Goal: Task Accomplishment & Management: Use online tool/utility

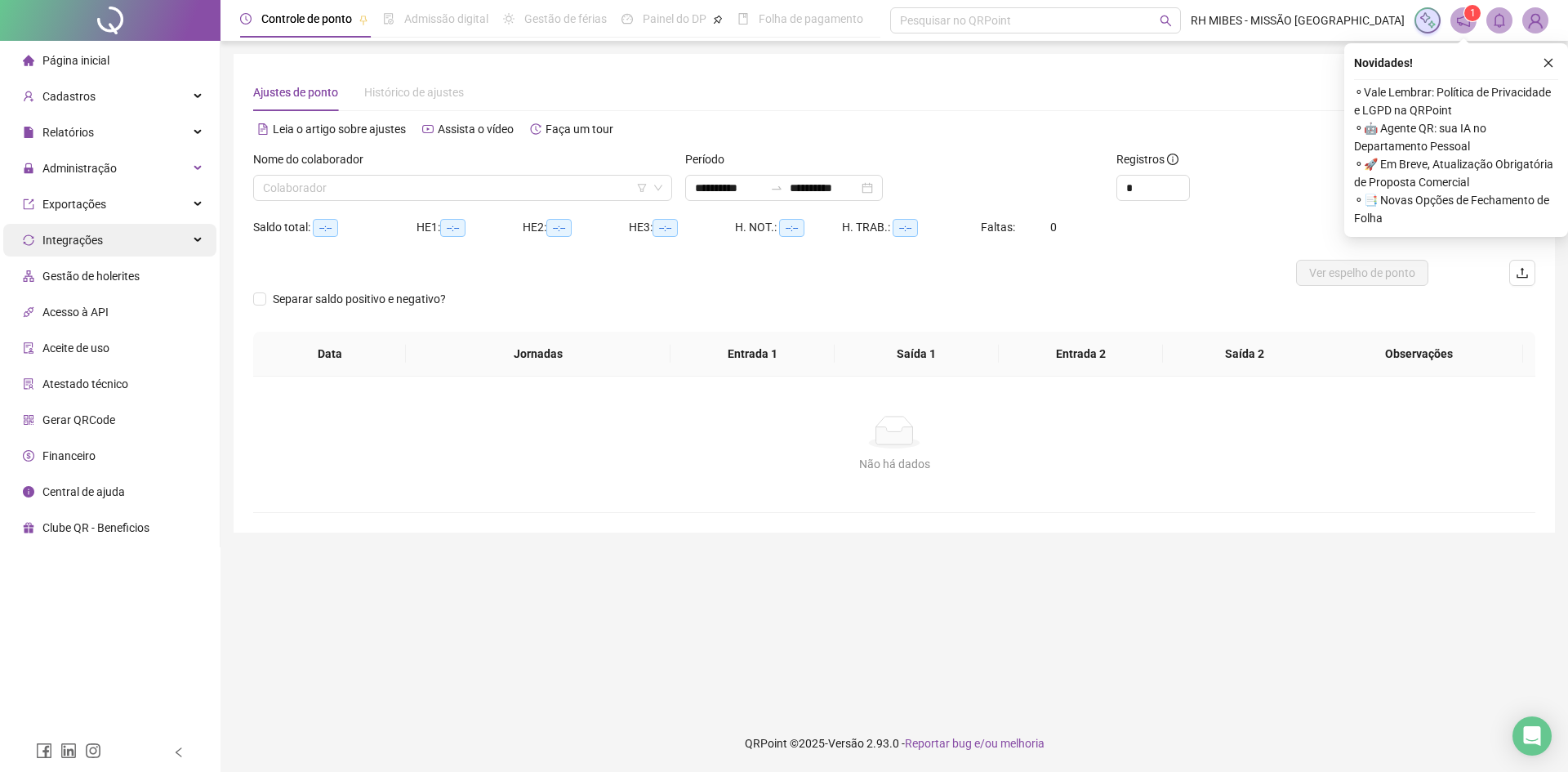
click at [151, 234] on div "Integrações" at bounding box center [109, 240] width 213 height 33
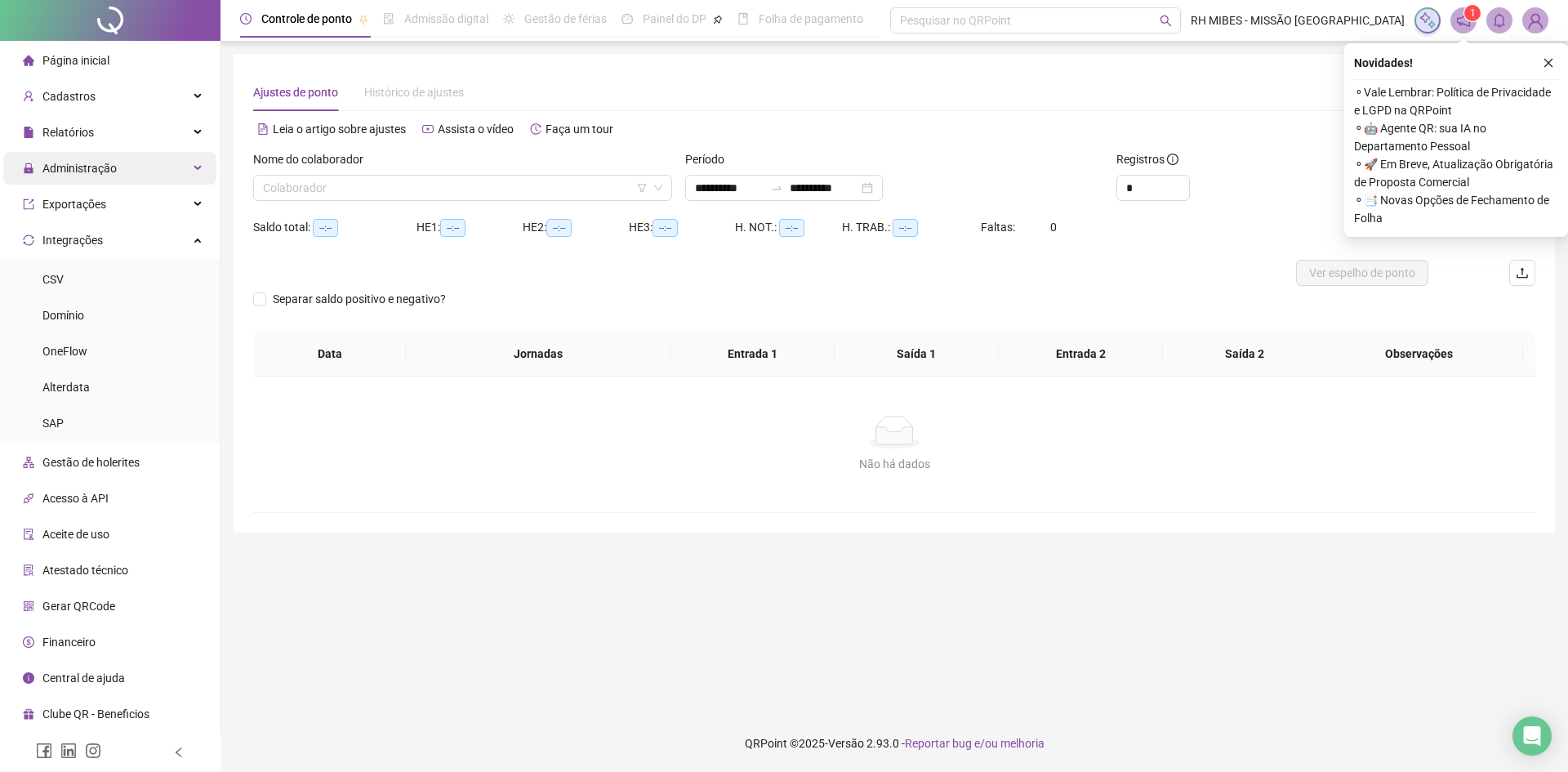
click at [90, 169] on span "Administração" at bounding box center [79, 167] width 74 height 13
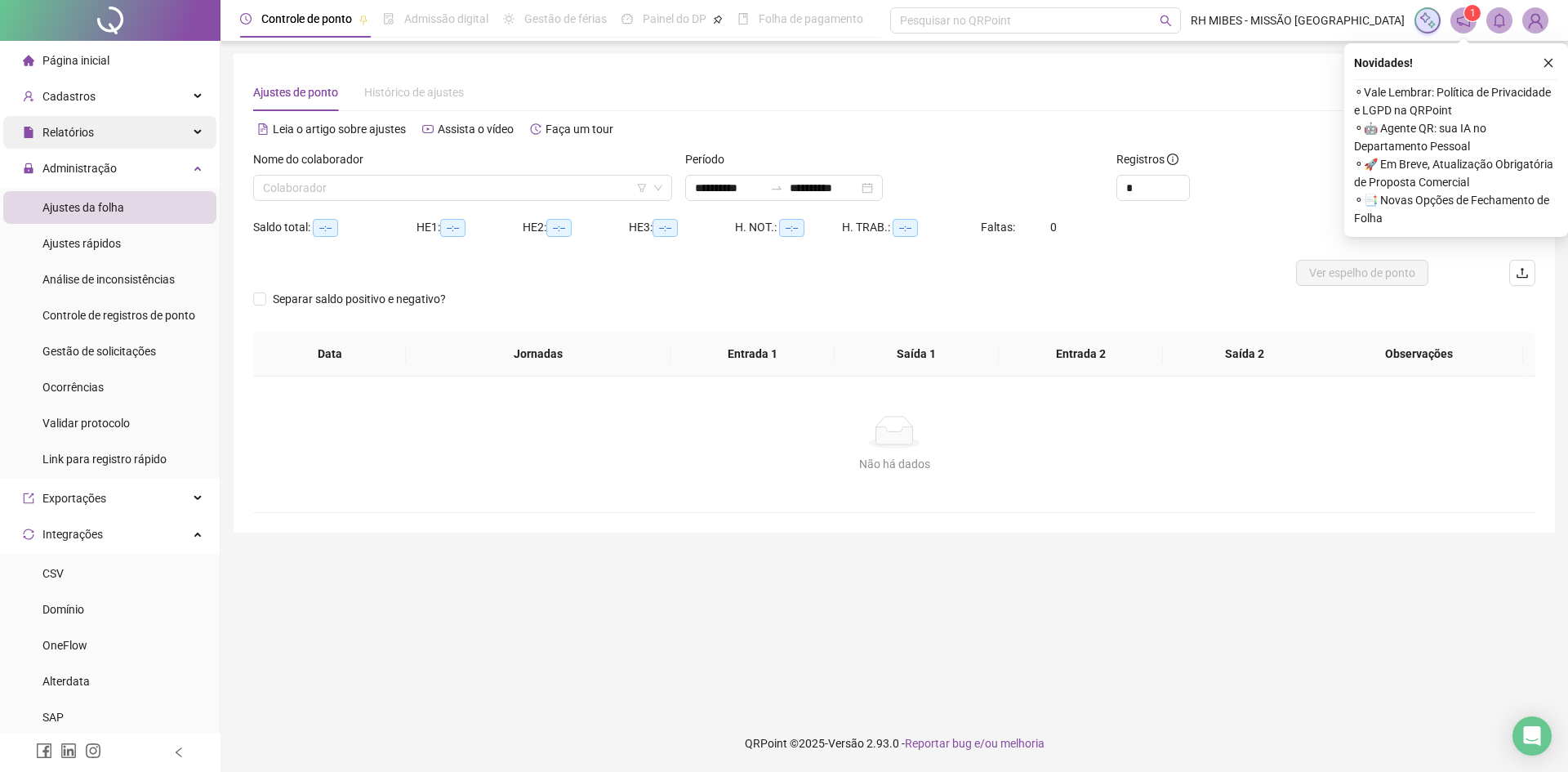
click at [60, 132] on span "Relatórios" at bounding box center [68, 132] width 52 height 13
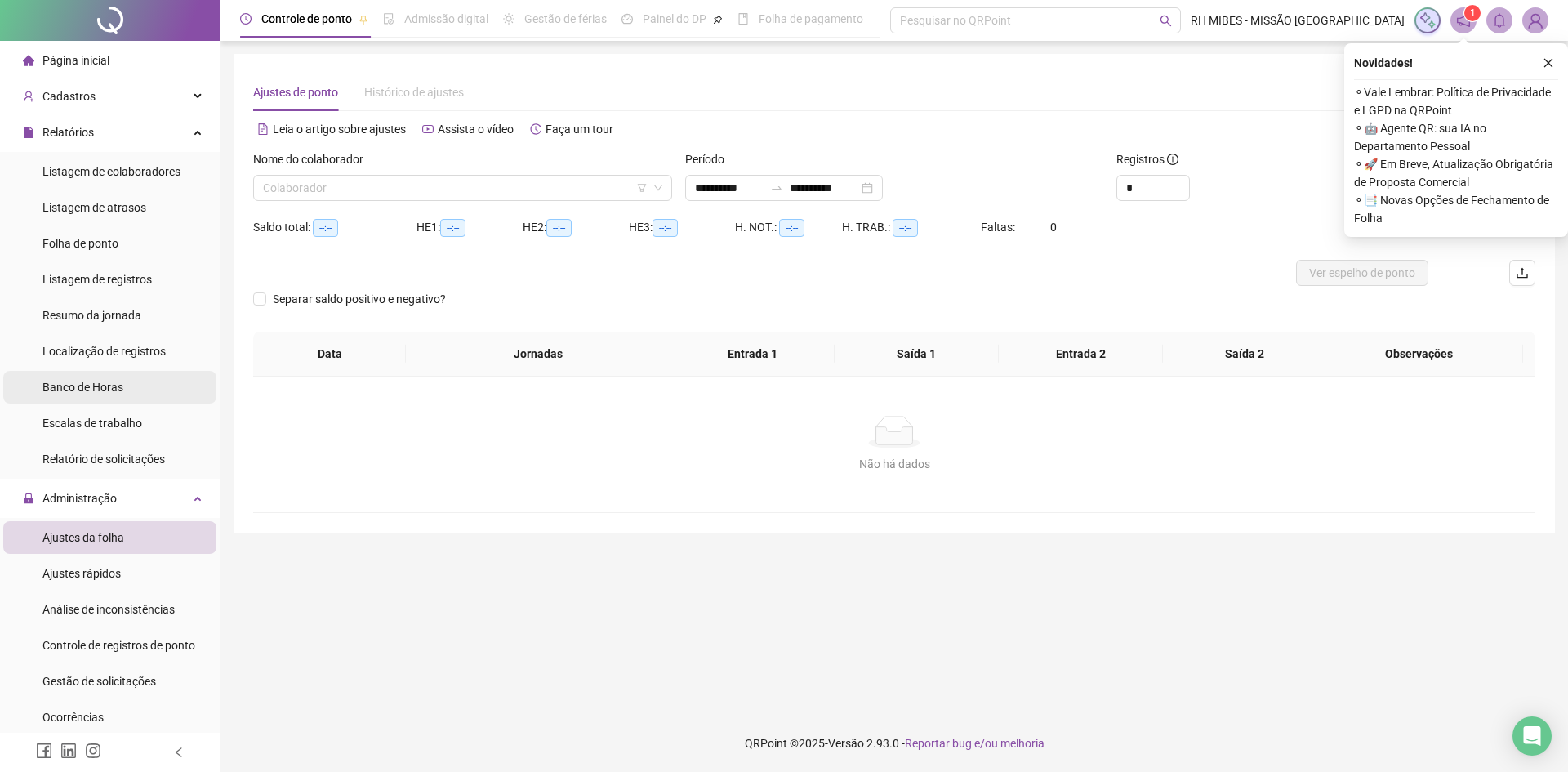
click at [104, 383] on span "Banco de Horas" at bounding box center [83, 386] width 81 height 13
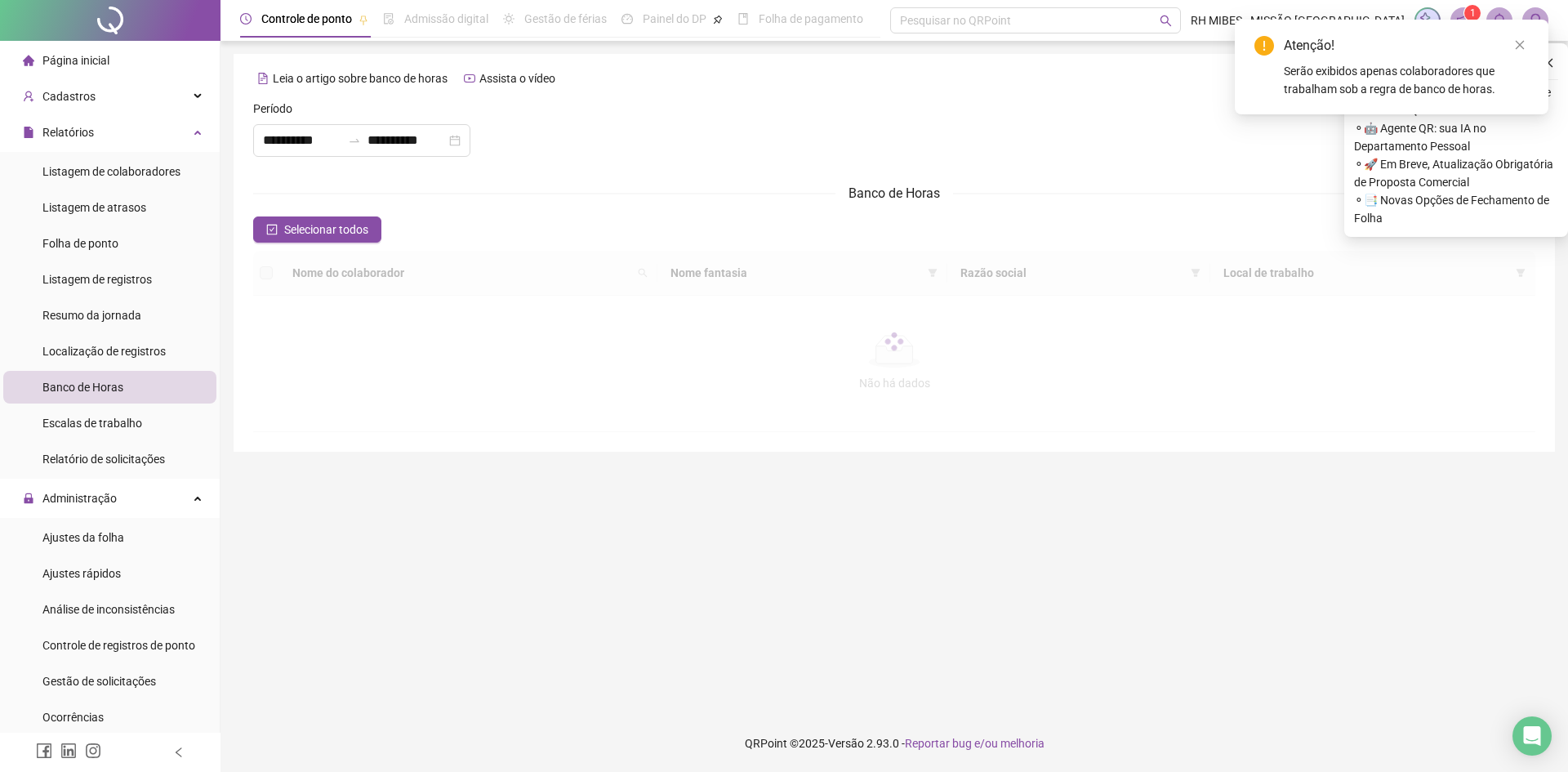
type input "**********"
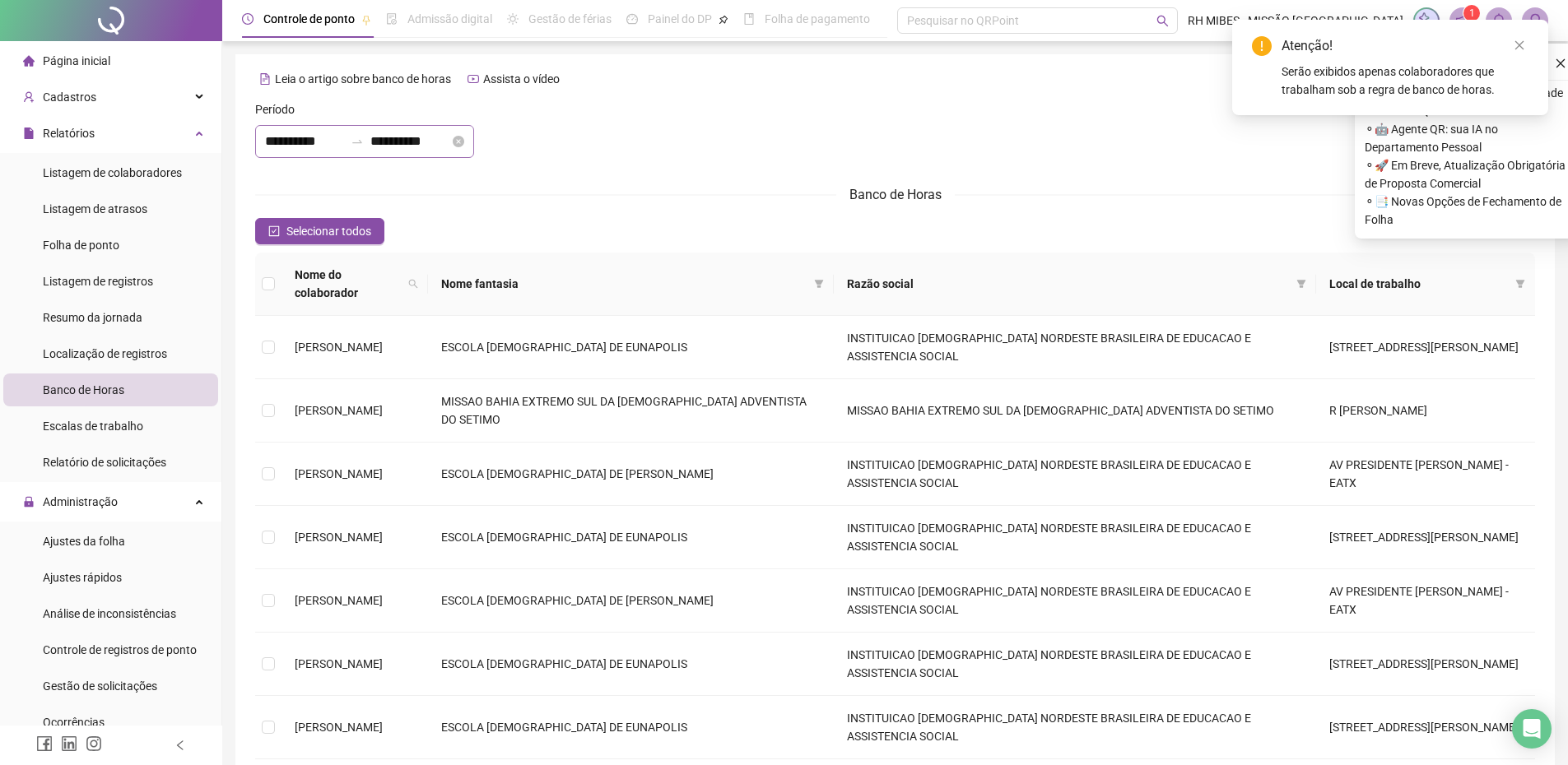
click at [366, 133] on div "**********" at bounding box center [364, 141] width 219 height 33
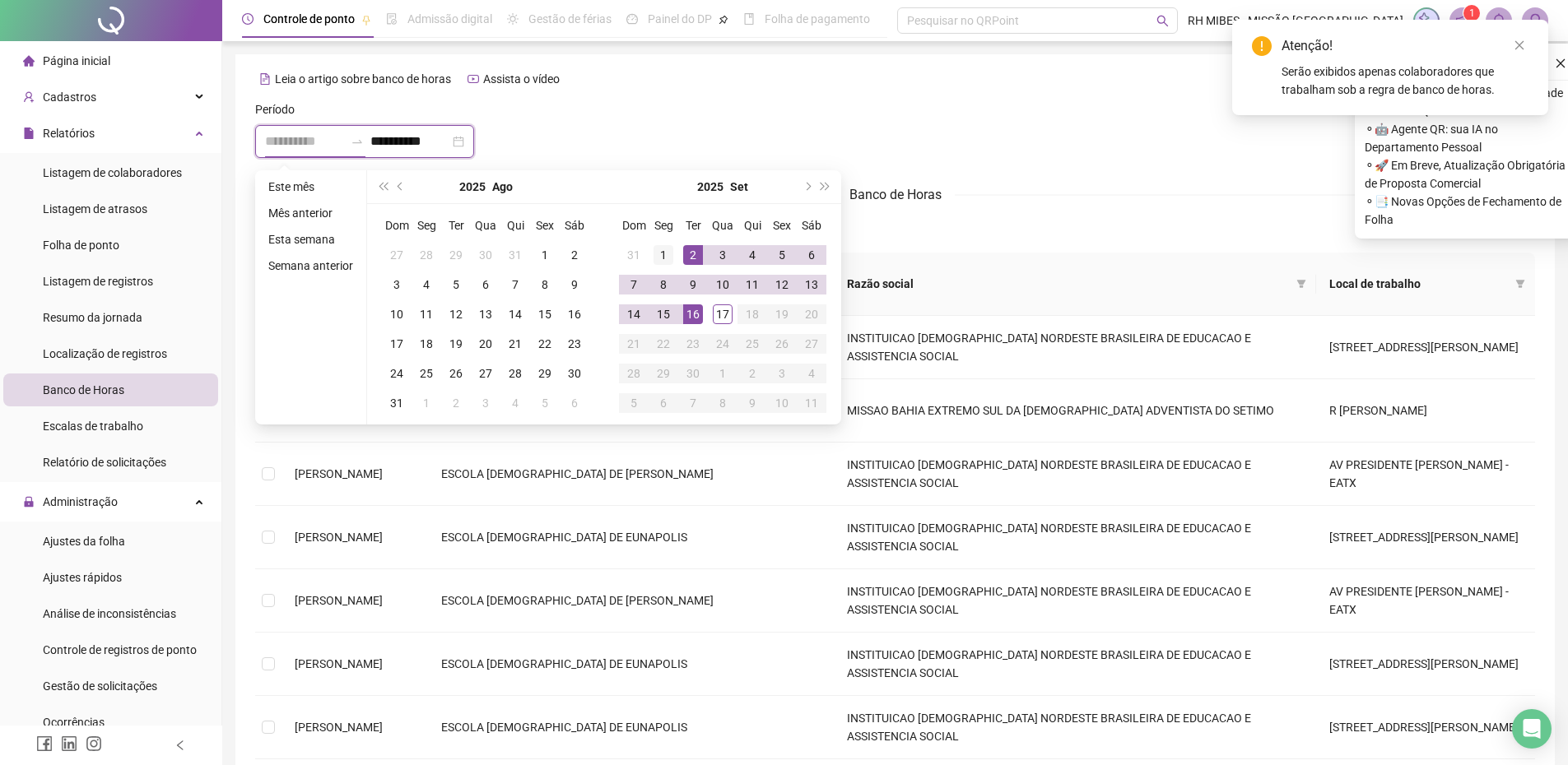
type input "**********"
click at [662, 257] on div "1" at bounding box center [663, 256] width 20 height 20
type input "**********"
click at [695, 313] on div "16" at bounding box center [693, 315] width 20 height 20
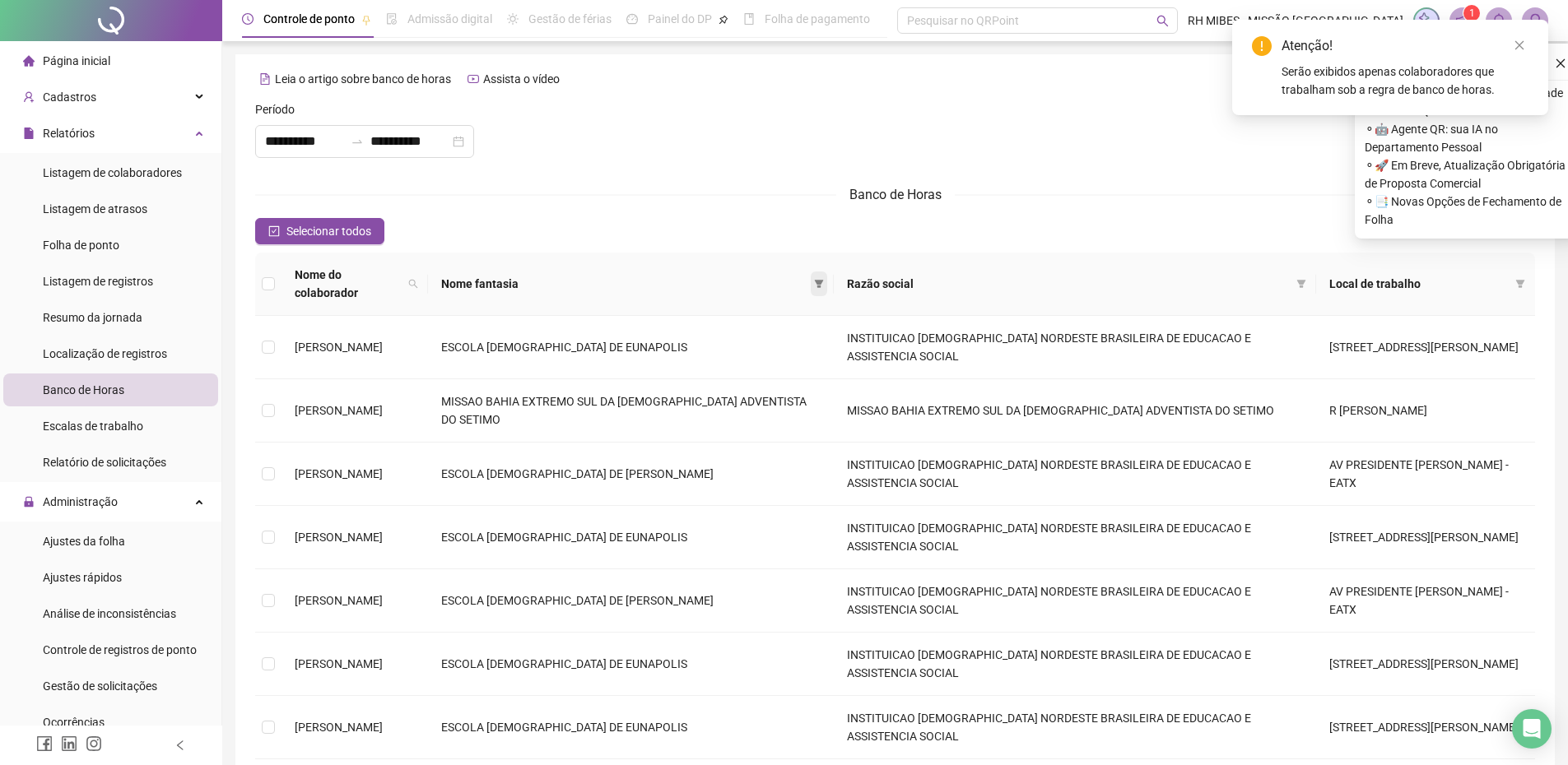
click at [827, 277] on span at bounding box center [819, 284] width 16 height 25
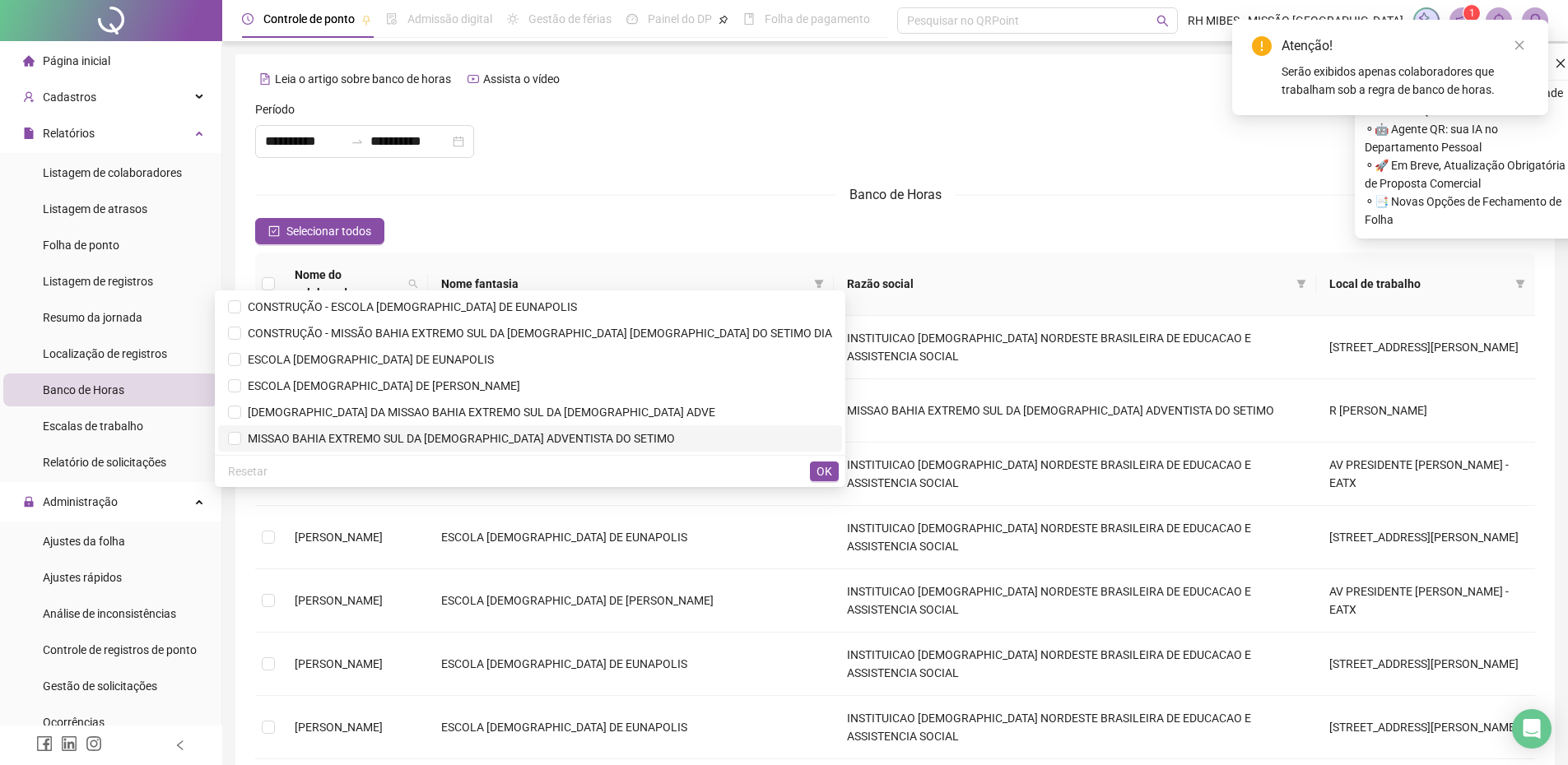
click at [381, 434] on span "MISSAO BAHIA EXTREMO SUL DA [DEMOGRAPHIC_DATA] ADVENTISTA DO SETIMO" at bounding box center [457, 438] width 433 height 13
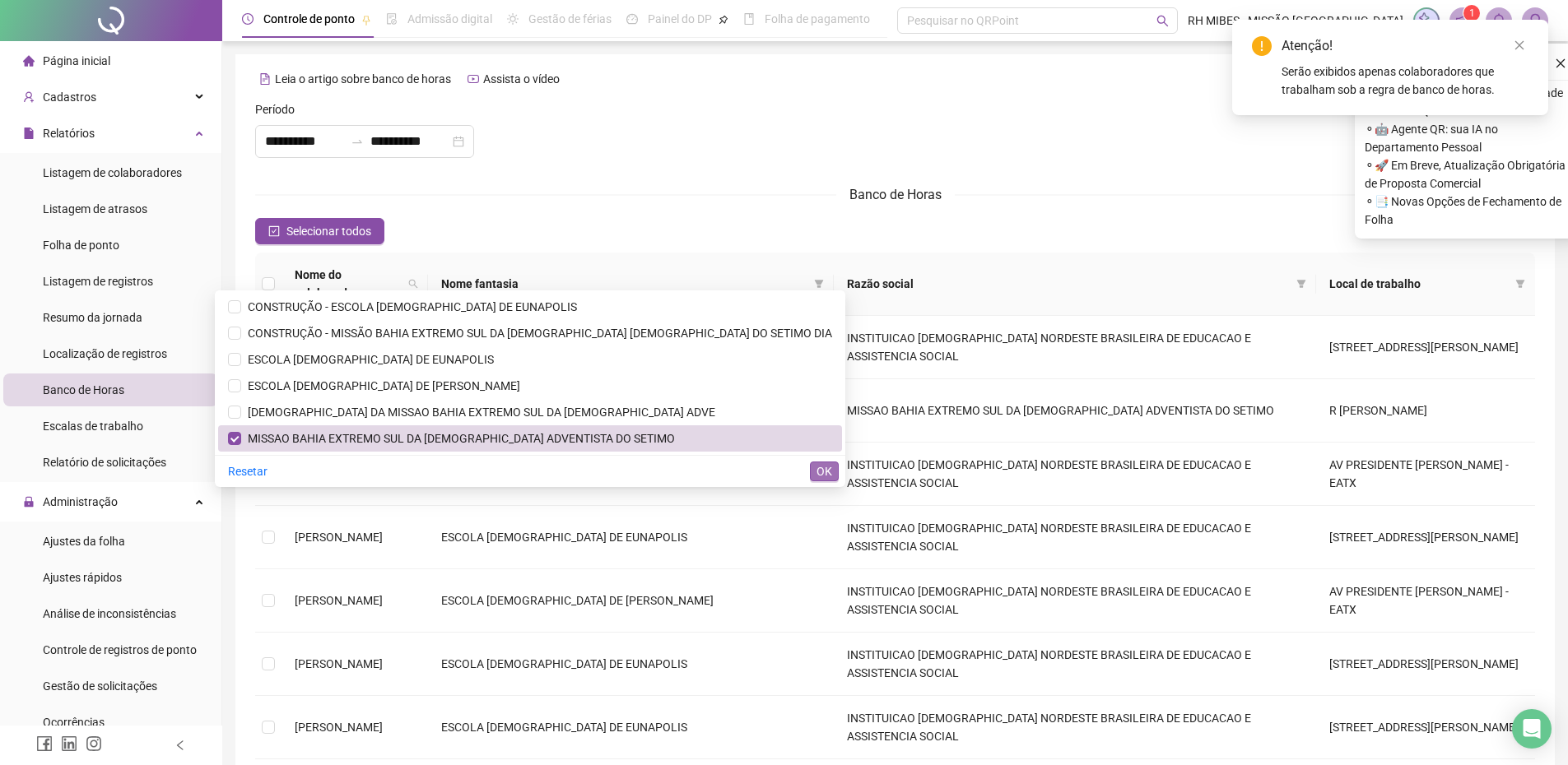
click at [824, 470] on span "OK" at bounding box center [824, 471] width 16 height 18
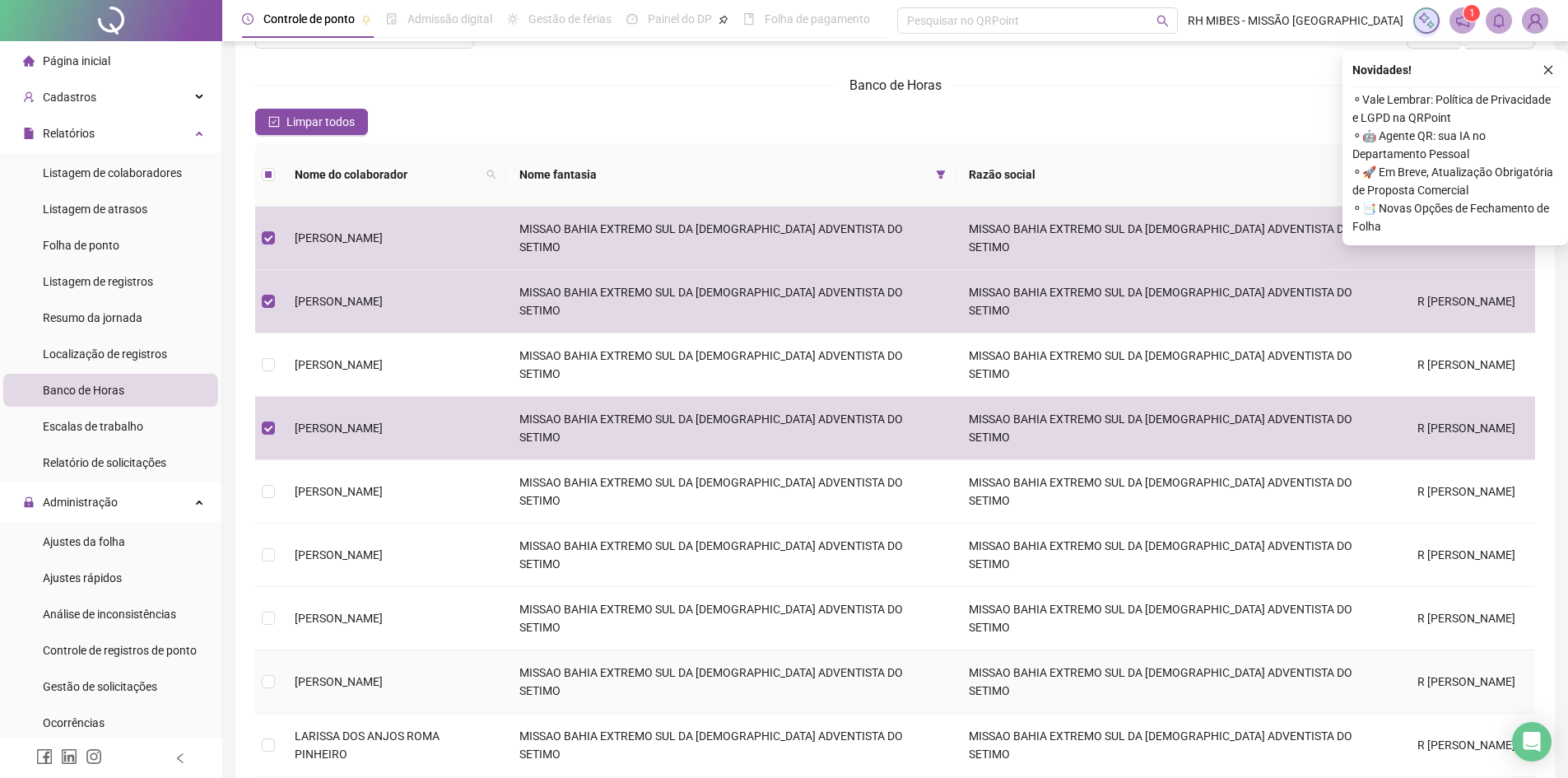
scroll to position [116, 0]
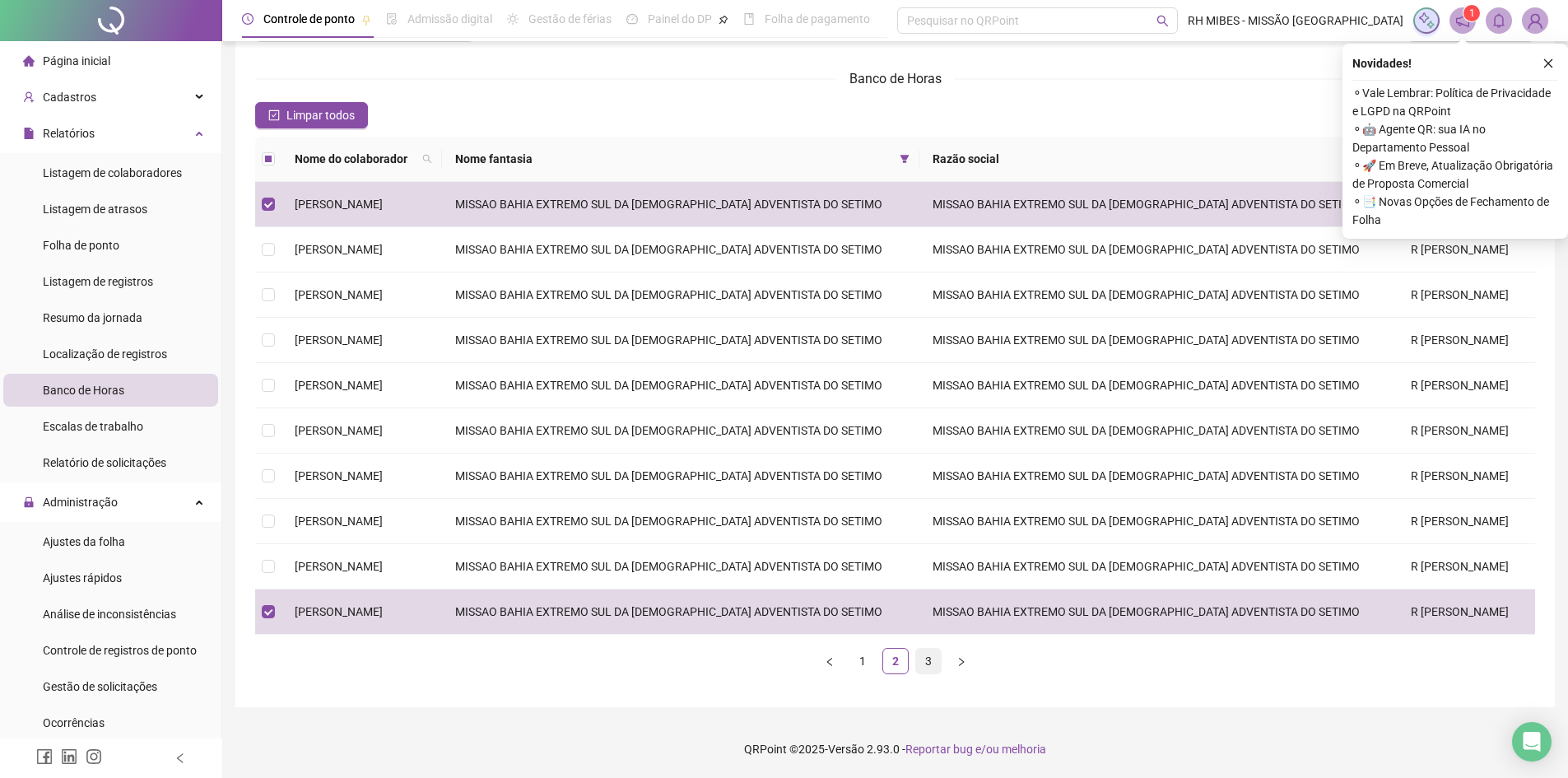
click at [937, 657] on link "3" at bounding box center [928, 660] width 25 height 25
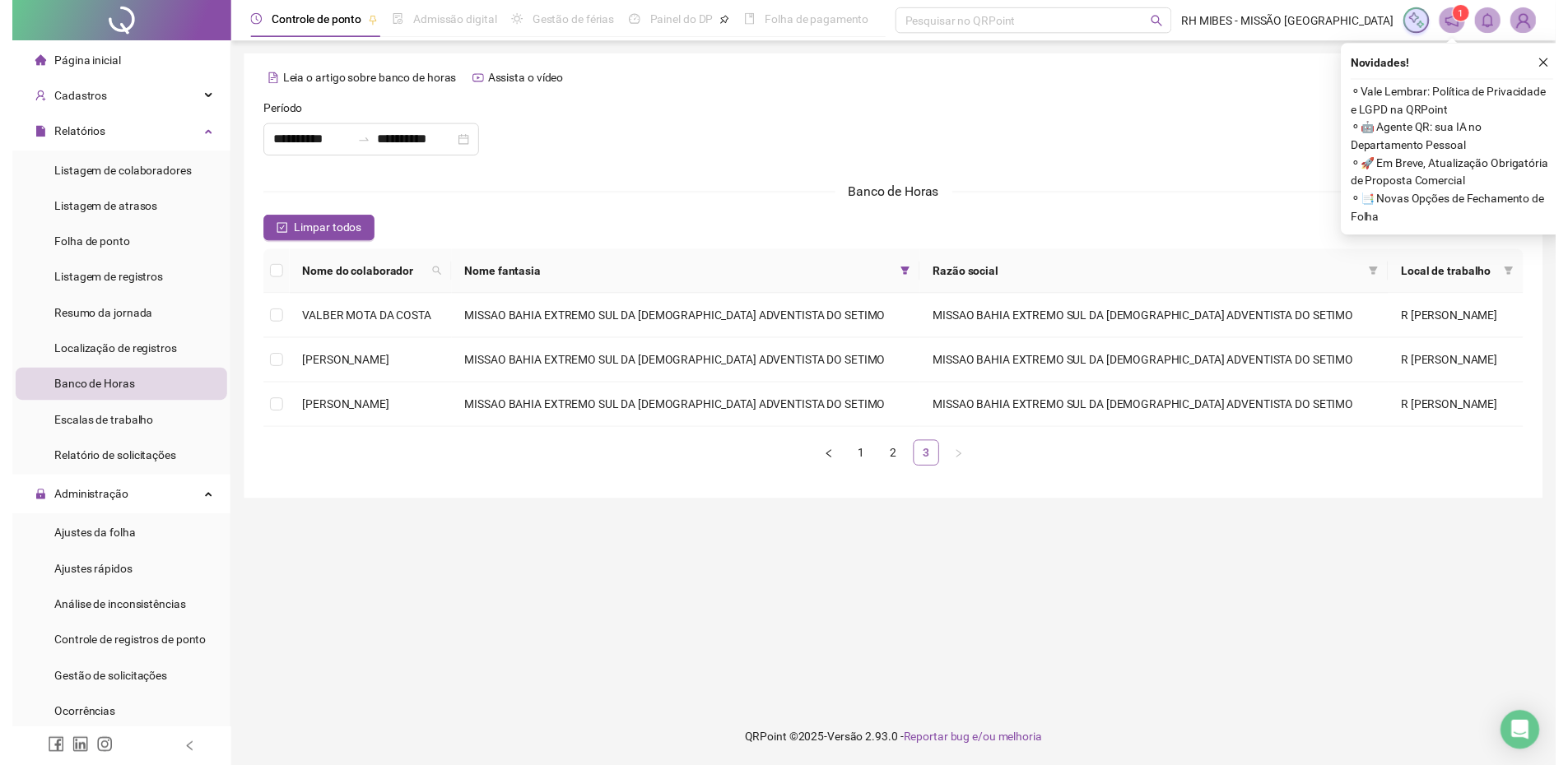
scroll to position [0, 0]
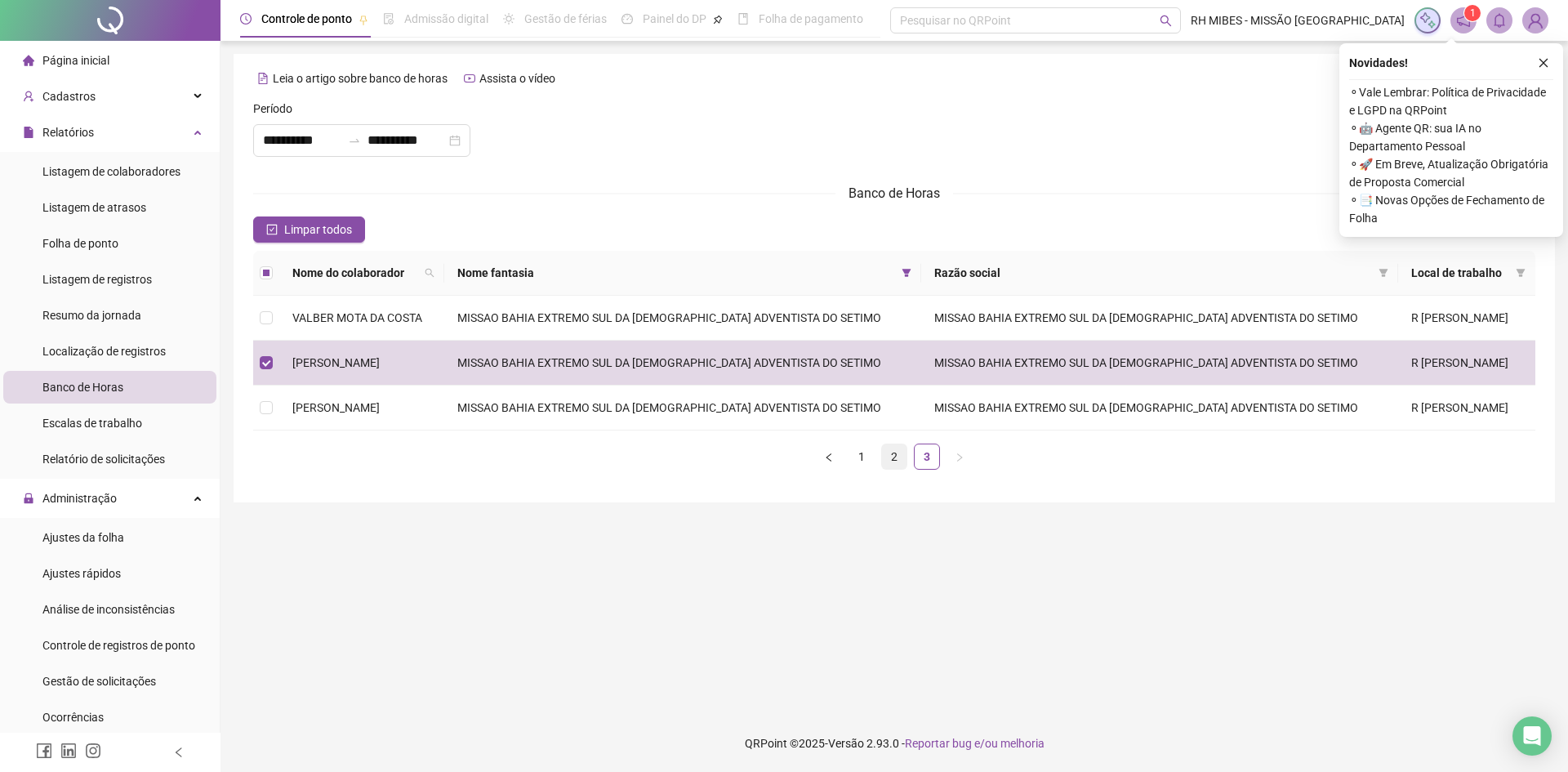
click at [895, 459] on link "2" at bounding box center [894, 456] width 25 height 25
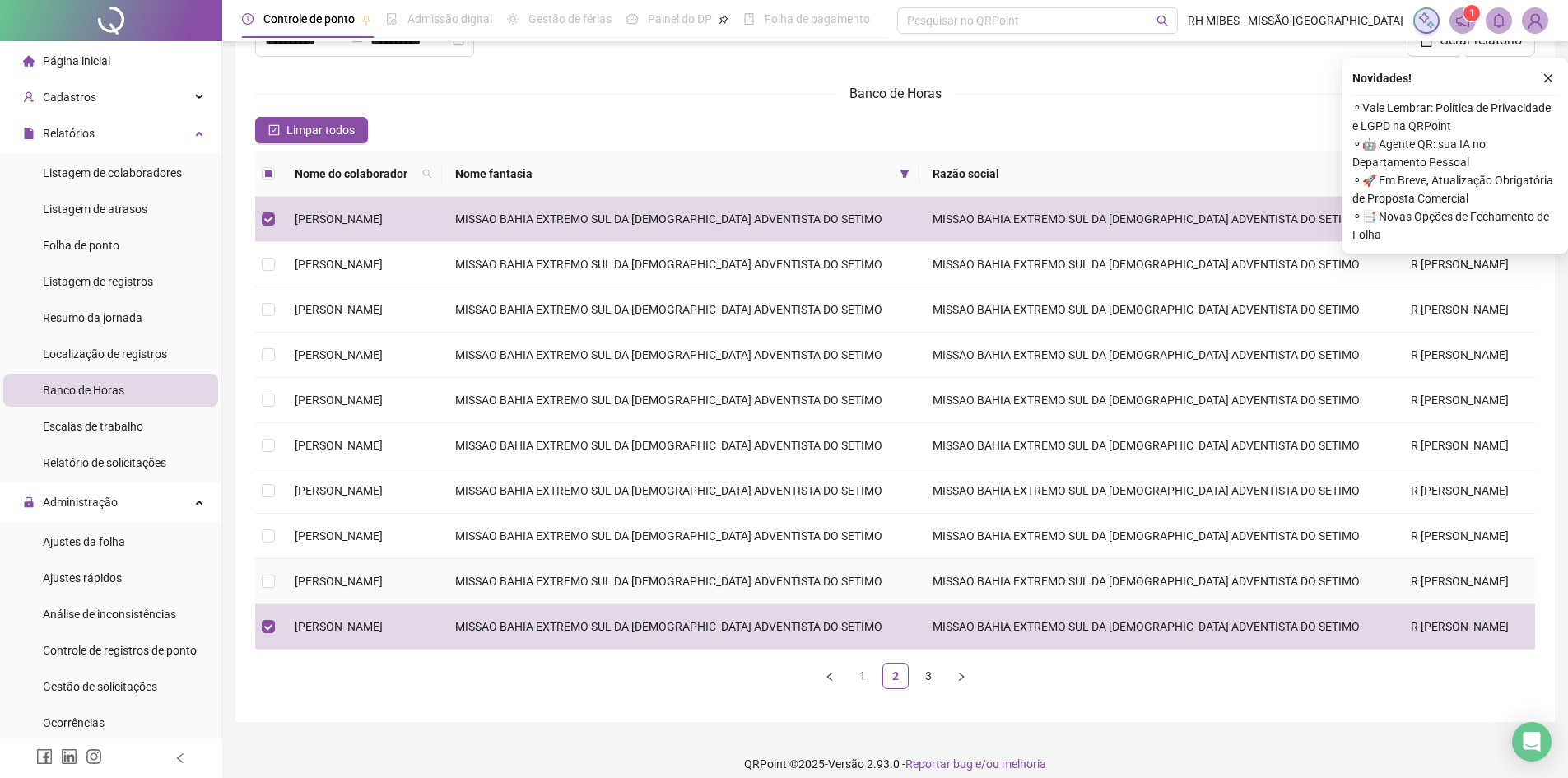
scroll to position [116, 0]
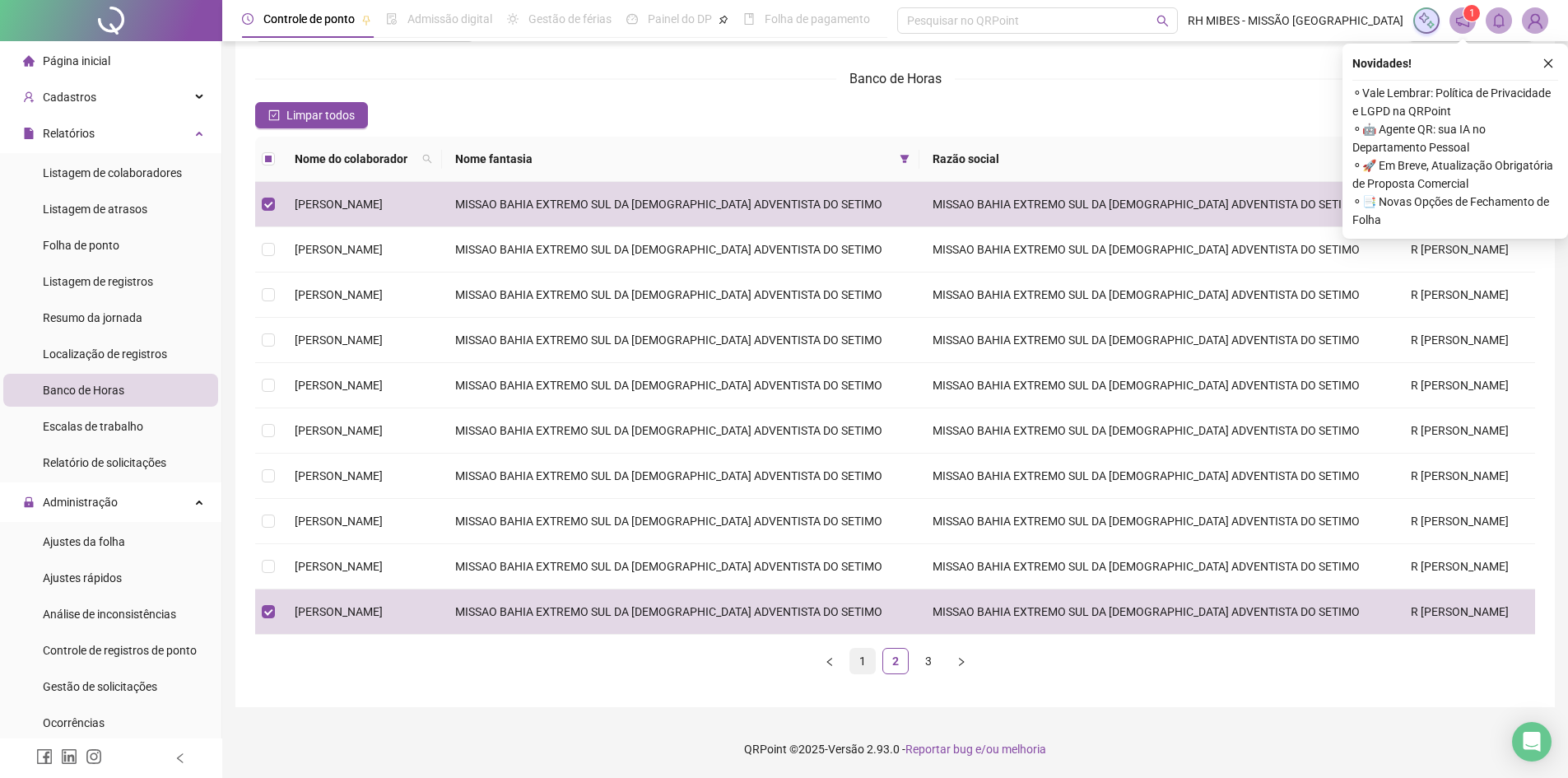
click at [868, 657] on link "1" at bounding box center [862, 660] width 25 height 25
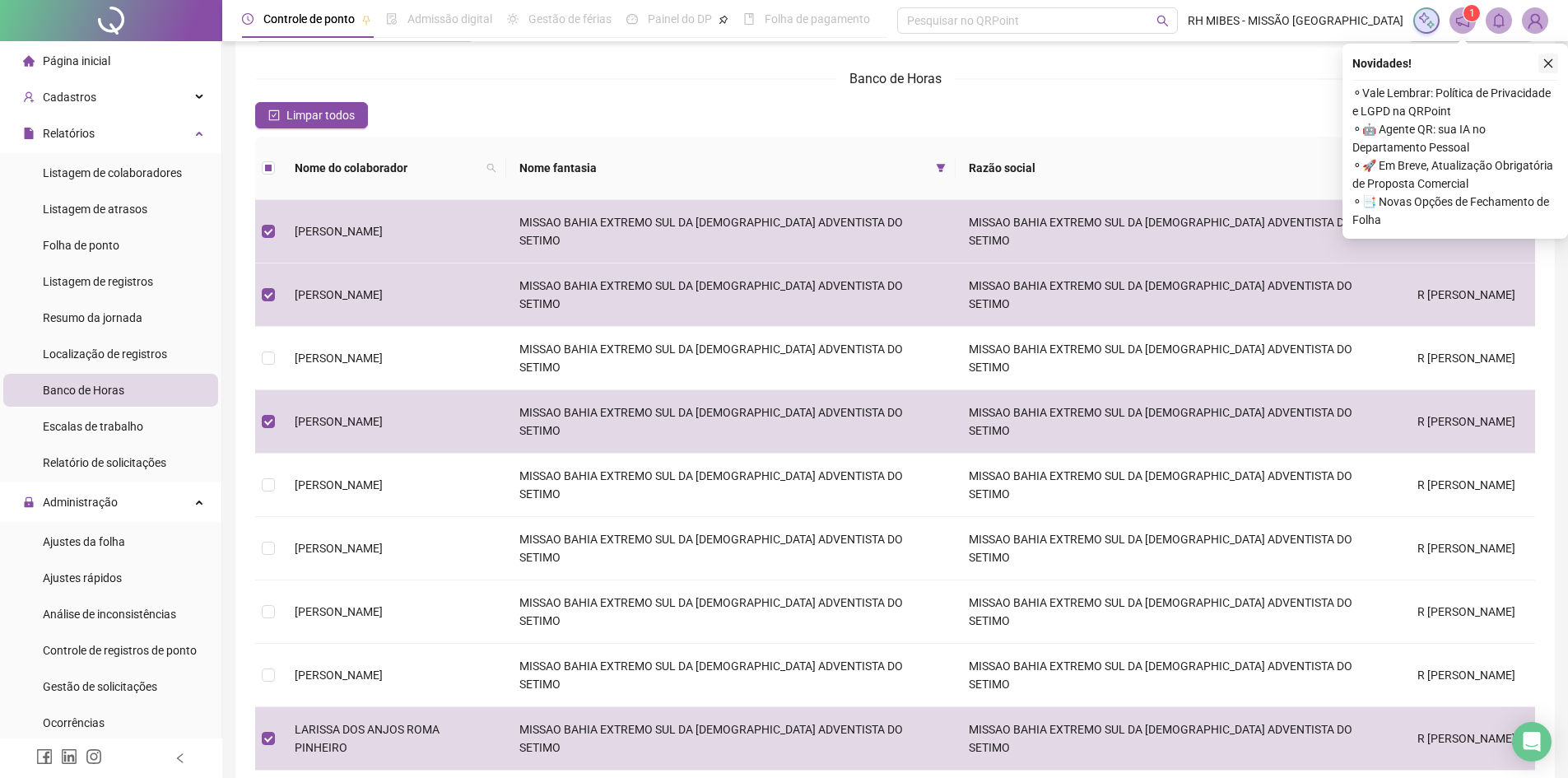
click at [1542, 63] on icon "close" at bounding box center [1548, 64] width 12 height 12
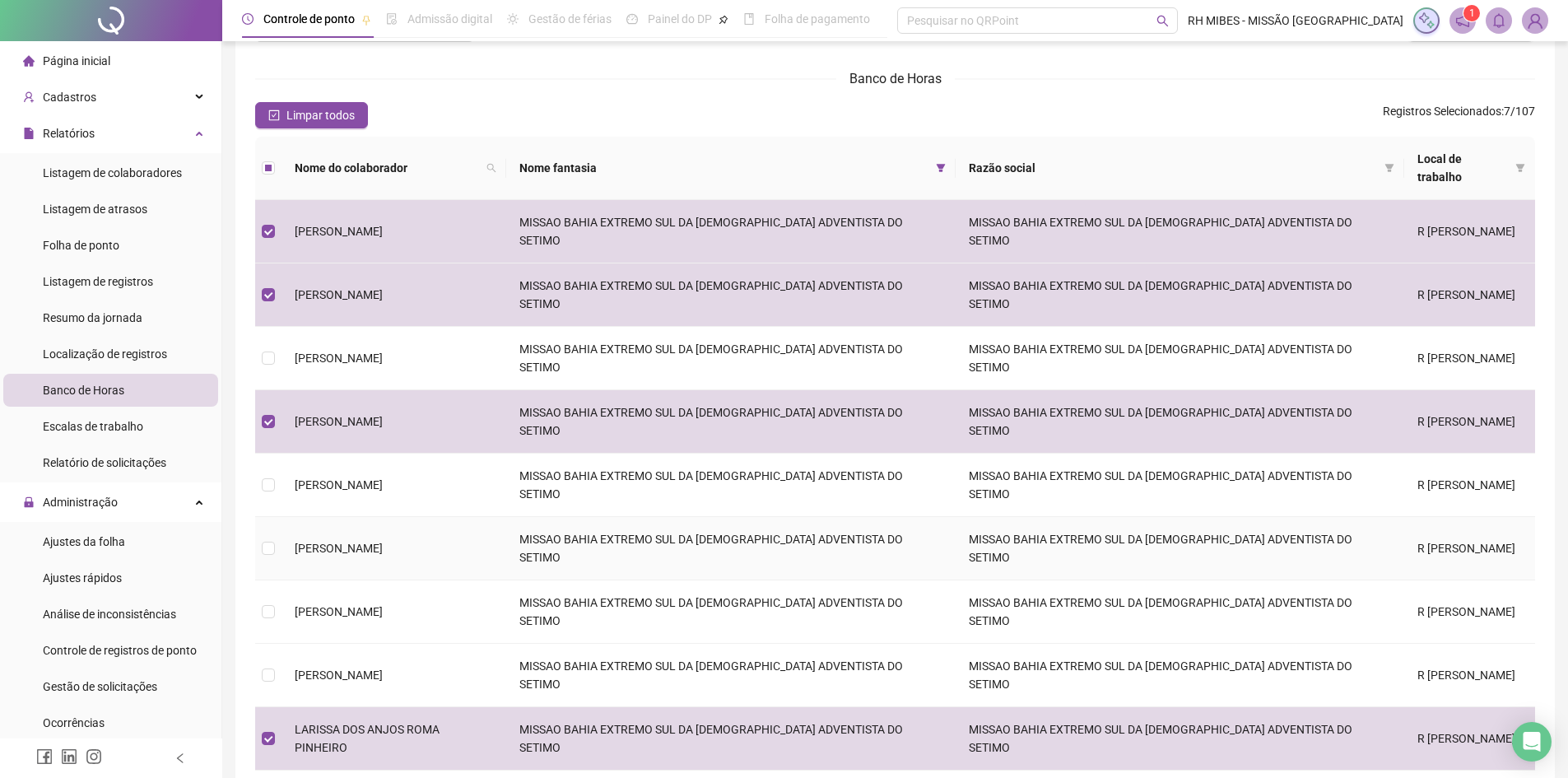
scroll to position [0, 0]
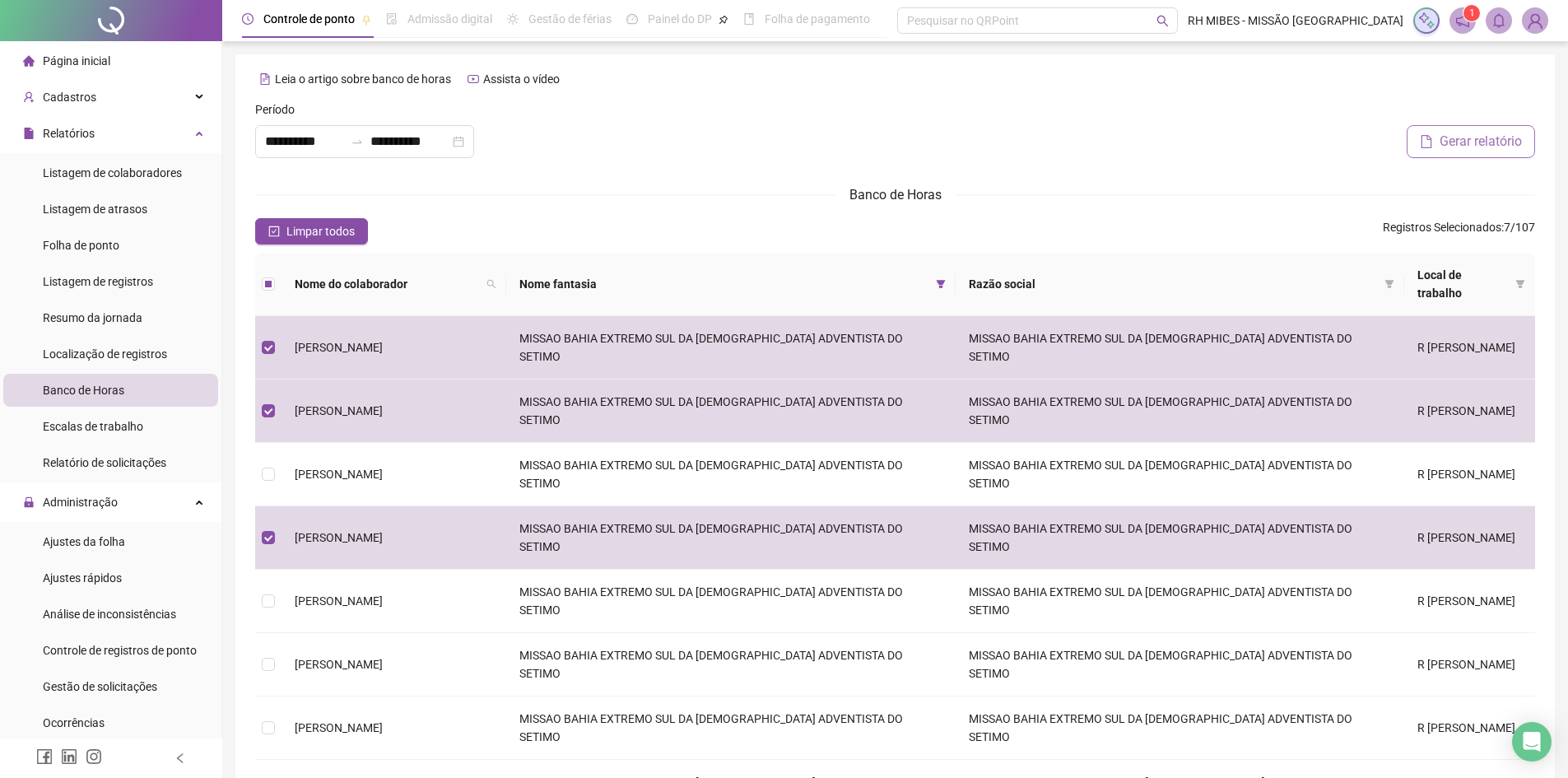
click at [1441, 138] on span "Gerar relatório" at bounding box center [1480, 142] width 82 height 20
click at [1506, 21] on sup "1" at bounding box center [1510, 13] width 16 height 16
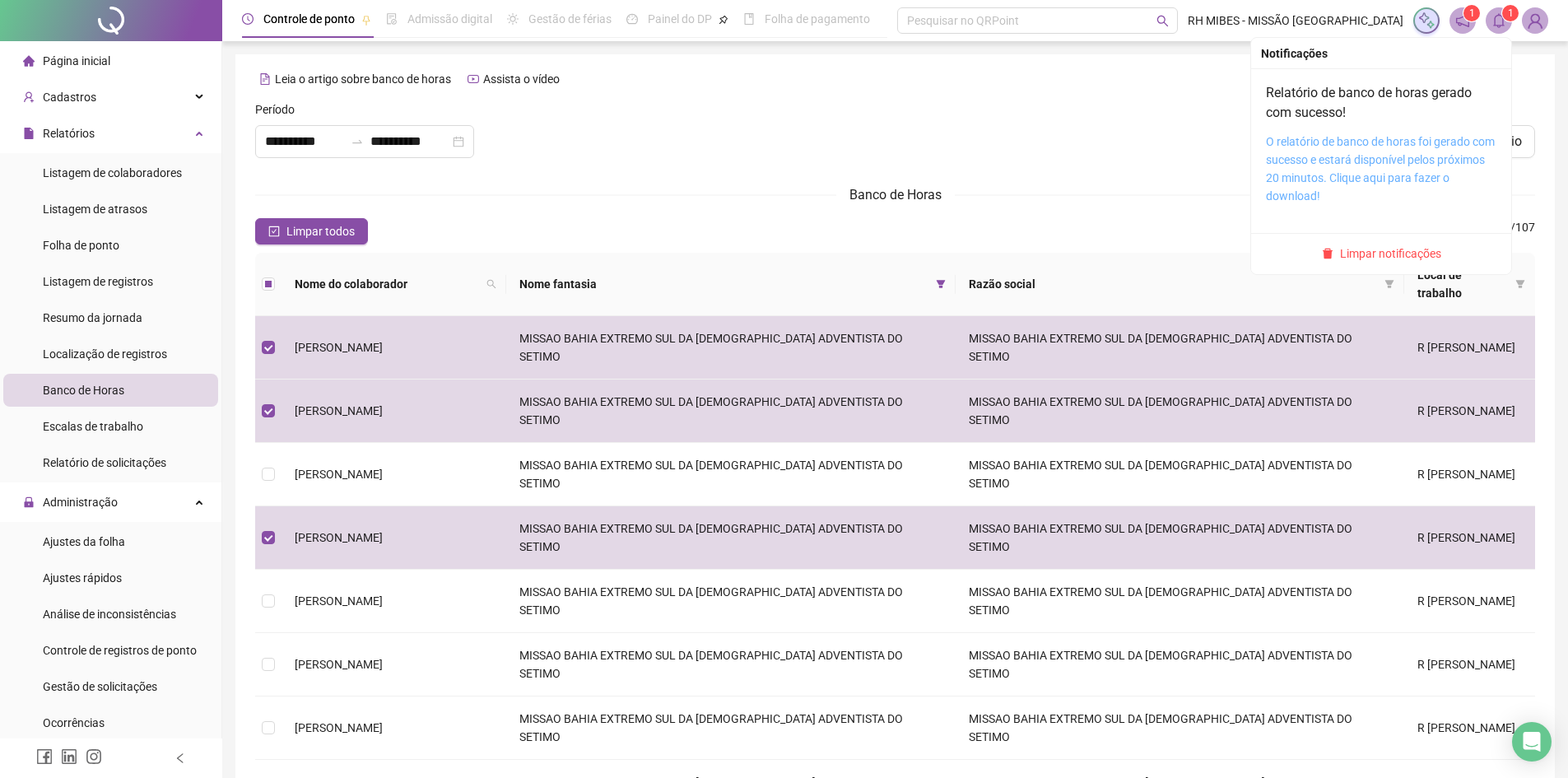
click at [1341, 162] on link "O relatório de banco de horas foi gerado com sucesso e estará disponível pelos …" at bounding box center [1379, 169] width 229 height 68
